Goal: Information Seeking & Learning: Learn about a topic

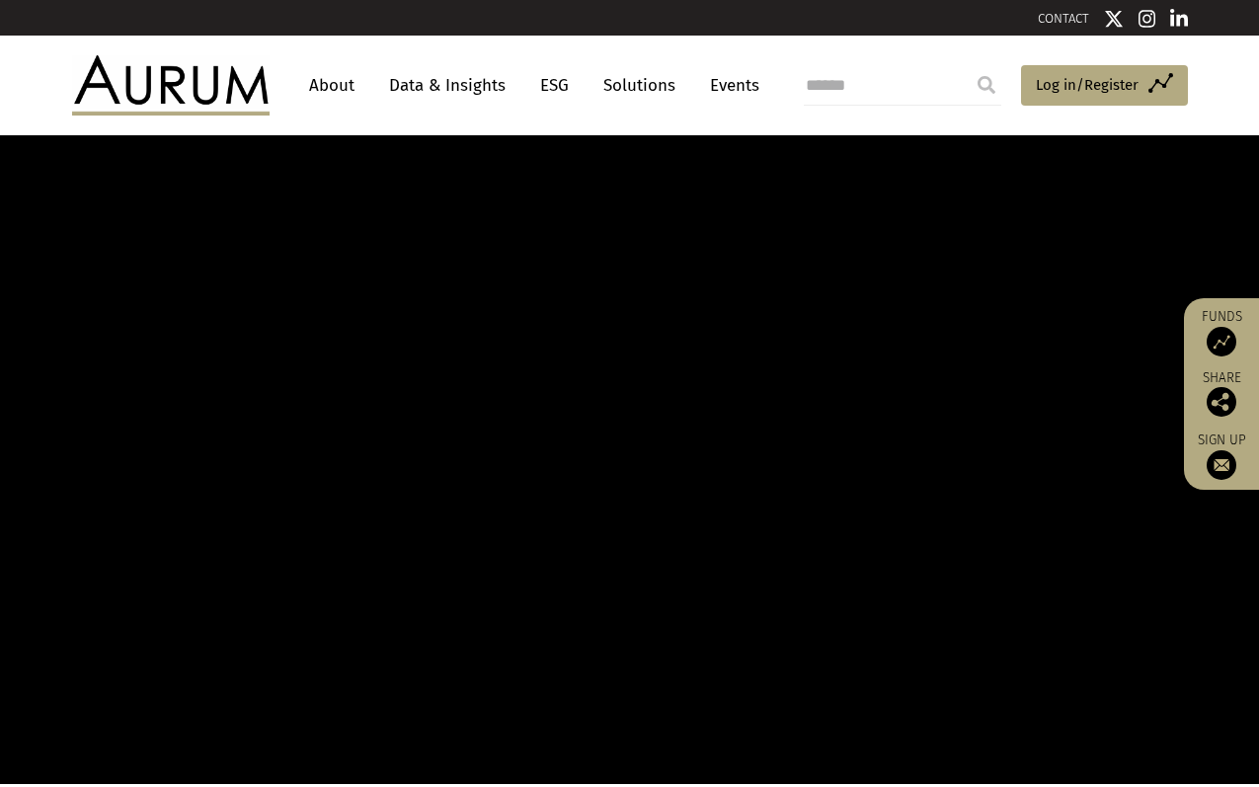
click at [190, 85] on img at bounding box center [170, 84] width 197 height 59
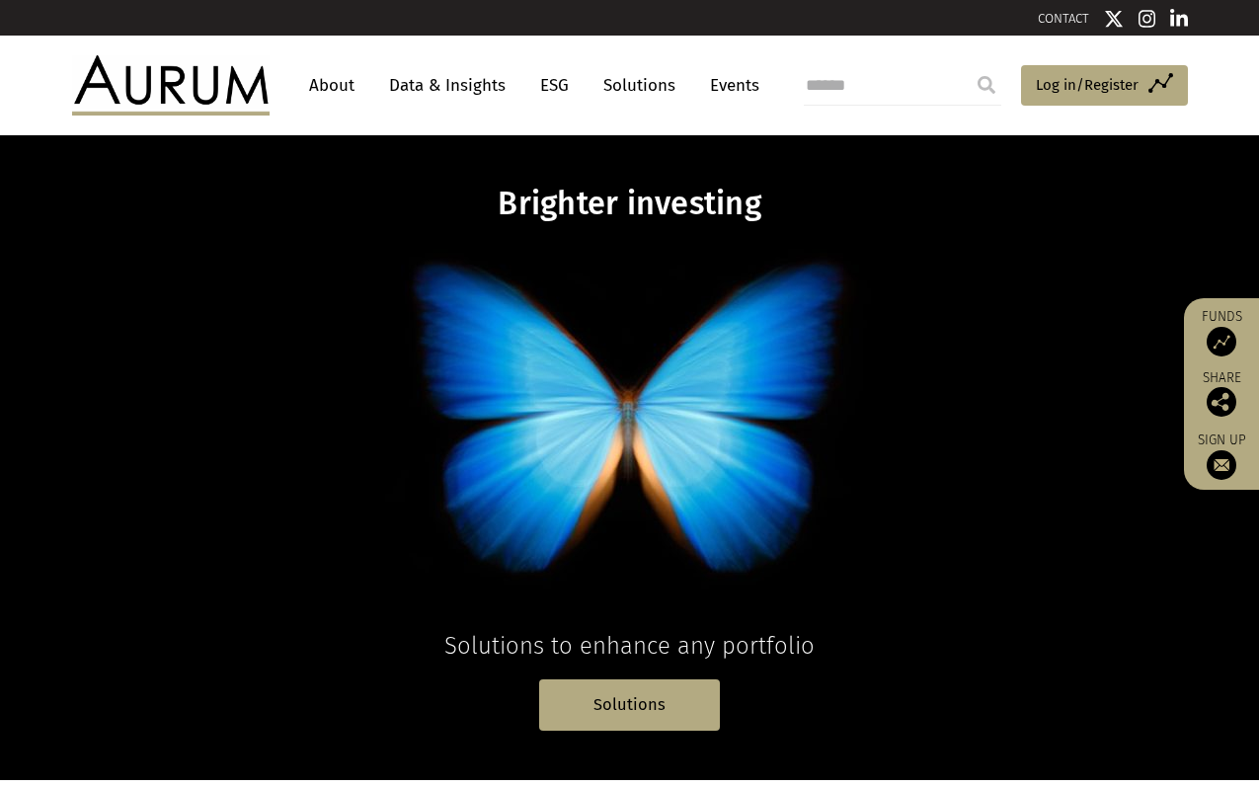
click at [630, 93] on link "Solutions" at bounding box center [639, 85] width 92 height 37
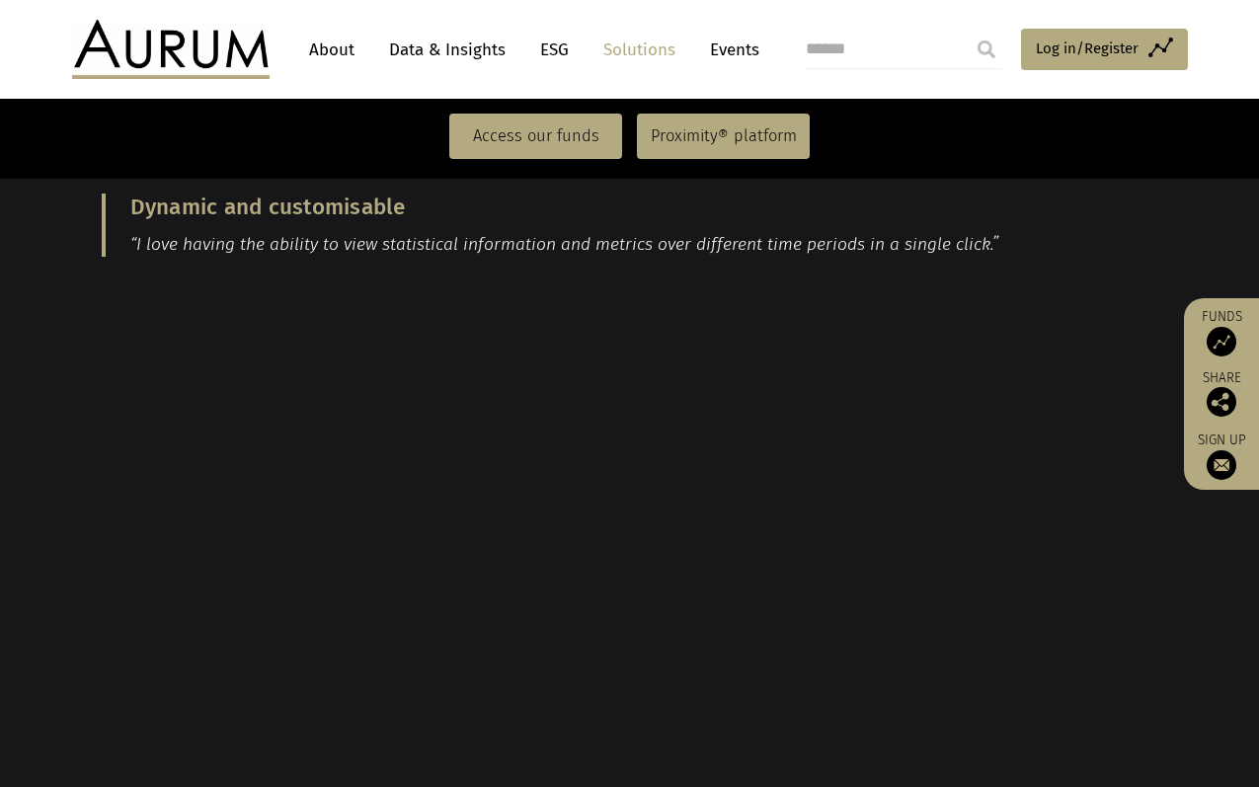
scroll to position [2291, 0]
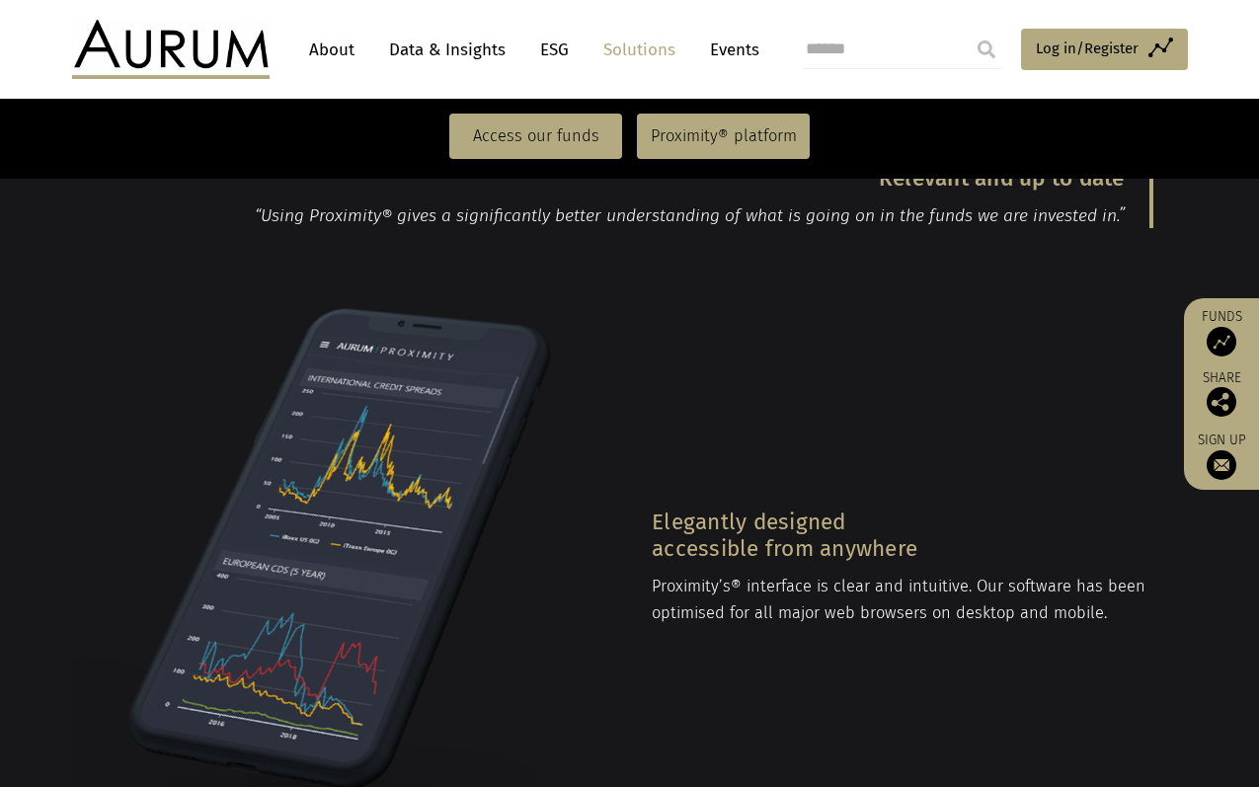
click at [152, 307] on img at bounding box center [312, 566] width 481 height 519
